Goal: Task Accomplishment & Management: Manage account settings

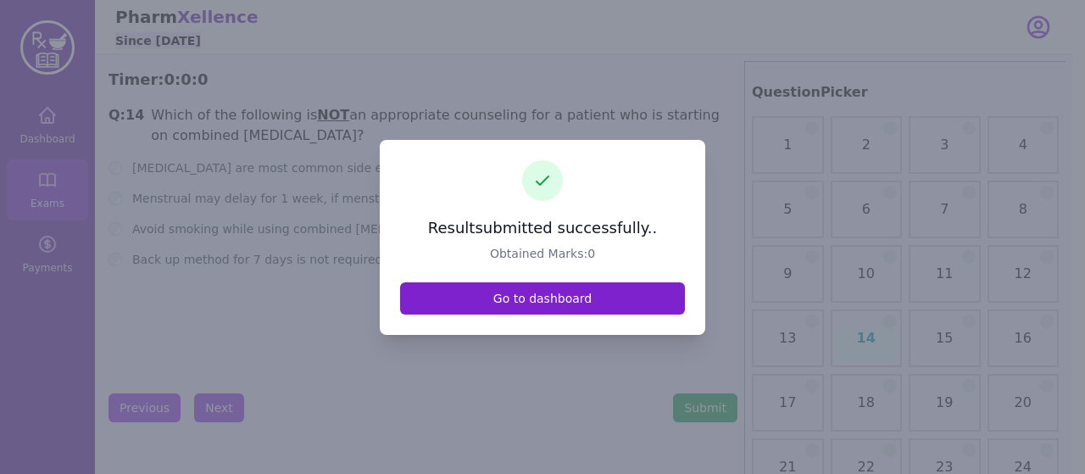
click at [409, 291] on link "Go to dashboard" at bounding box center [542, 298] width 285 height 32
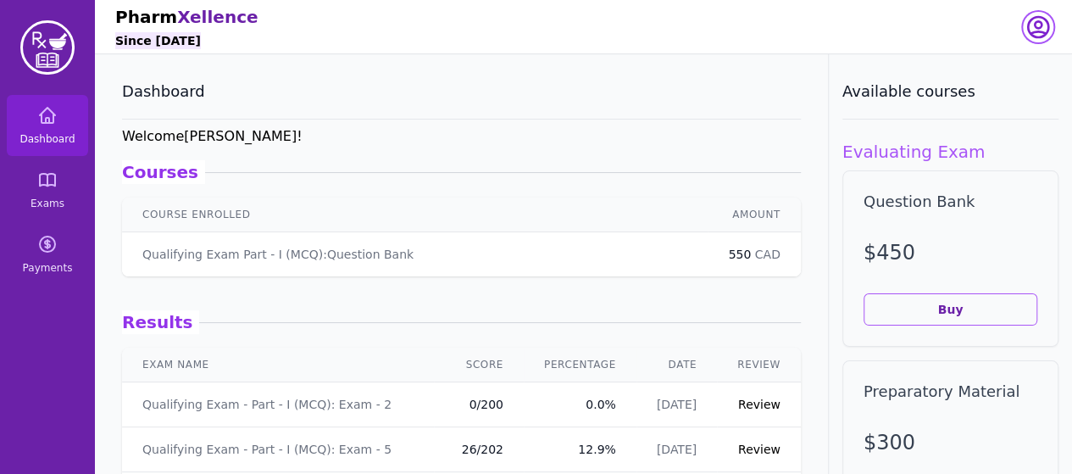
click at [1033, 24] on icon "button" at bounding box center [1038, 27] width 27 height 27
click at [955, 106] on button "logout" at bounding box center [970, 96] width 163 height 31
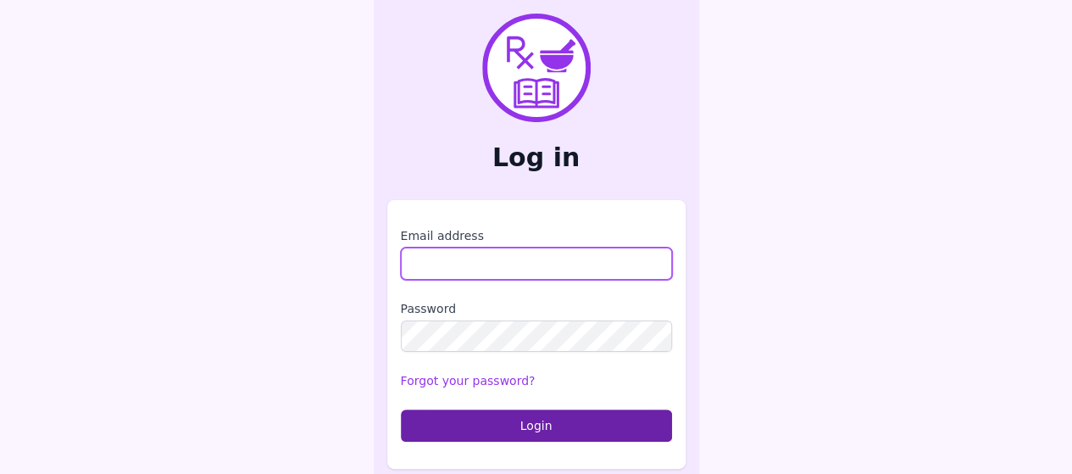
type input "**********"
